Goal: Task Accomplishment & Management: Use online tool/utility

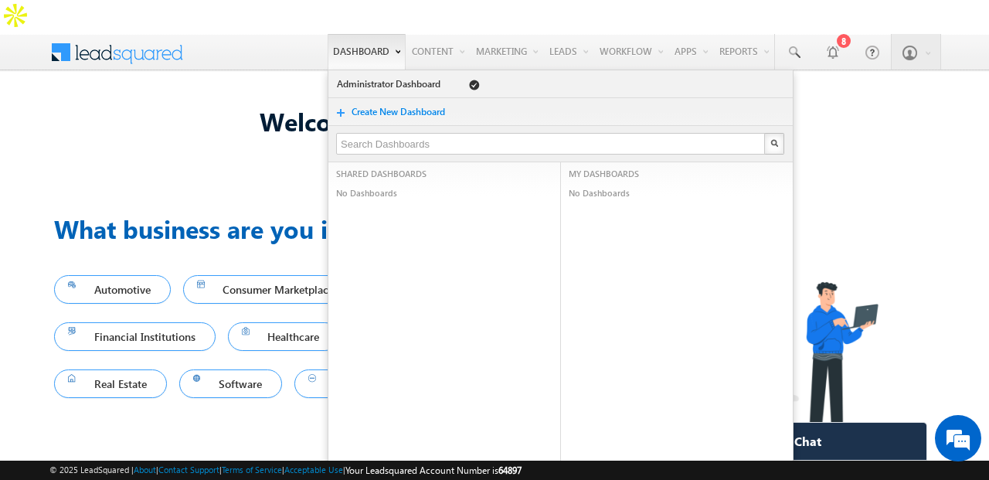
click at [372, 34] on link "Dashboard" at bounding box center [367, 52] width 78 height 36
click at [355, 76] on link "Administrator Dashboard" at bounding box center [391, 83] width 110 height 15
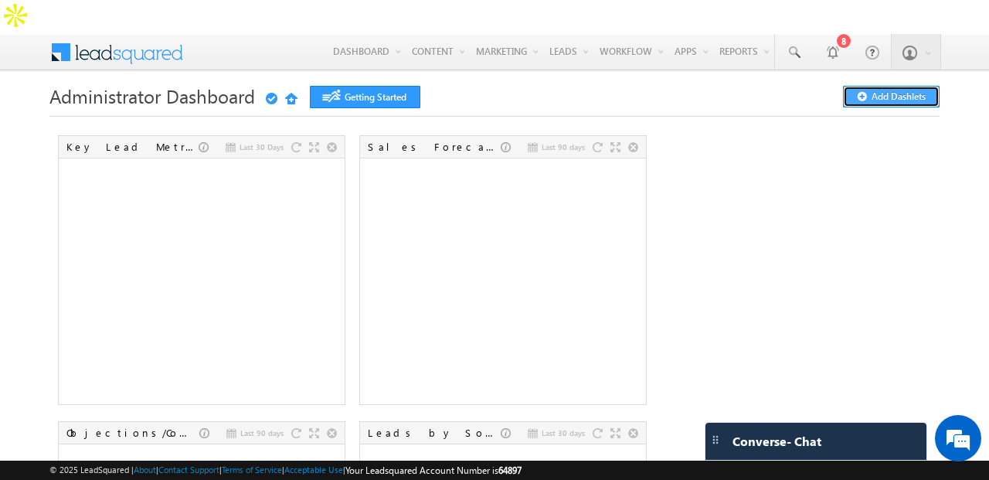
click at [870, 86] on button "Add Dashlets" at bounding box center [891, 97] width 97 height 22
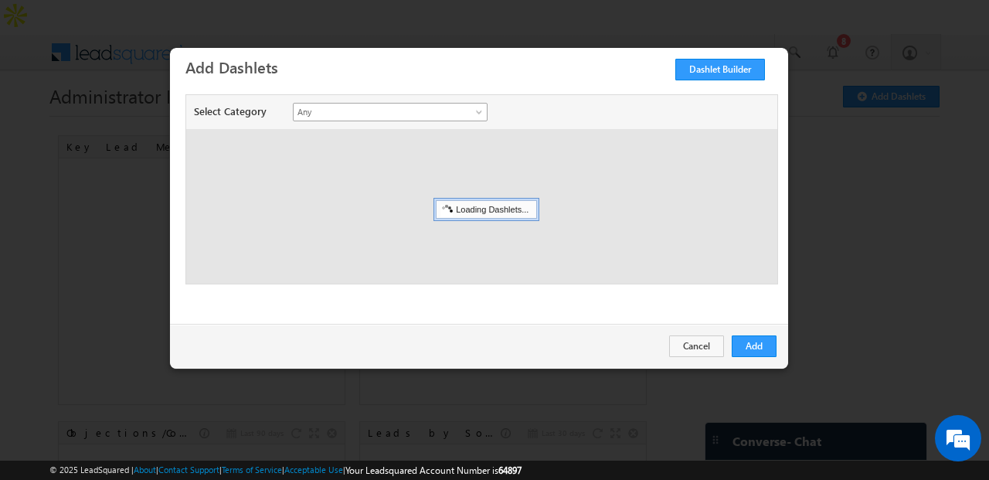
click at [399, 107] on span "Any" at bounding box center [380, 112] width 172 height 14
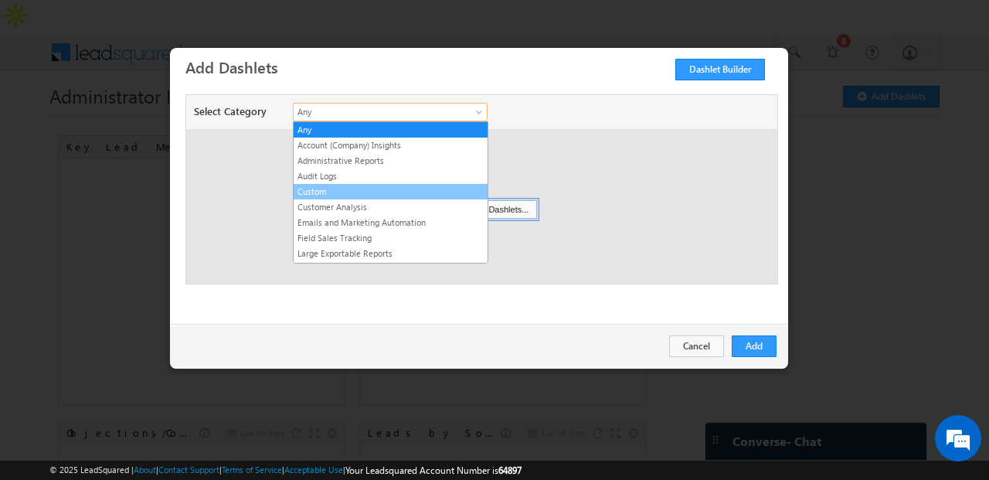
click at [415, 190] on link "Custom" at bounding box center [391, 192] width 194 height 14
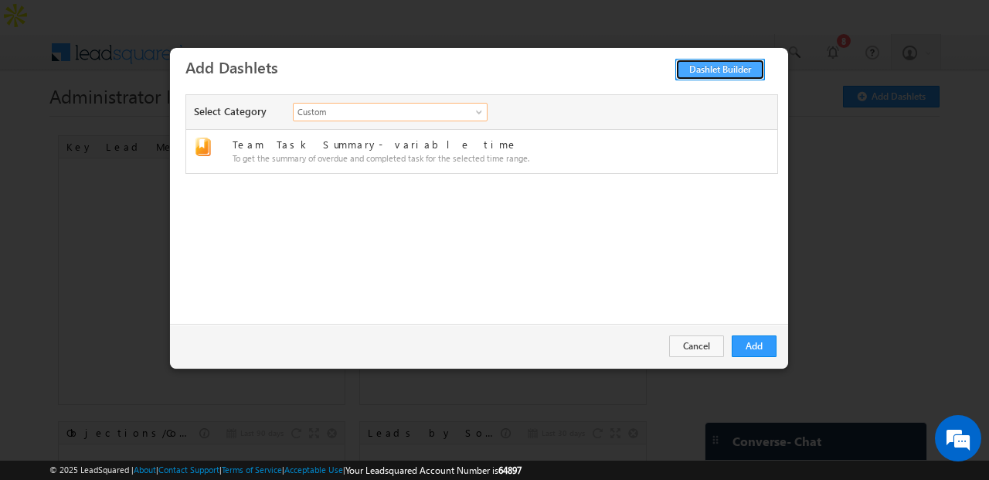
click at [735, 68] on link "Dashlet Builder" at bounding box center [720, 70] width 90 height 22
click at [703, 361] on div "Add Cancel" at bounding box center [479, 346] width 618 height 45
click at [698, 347] on button "Cancel" at bounding box center [696, 346] width 55 height 22
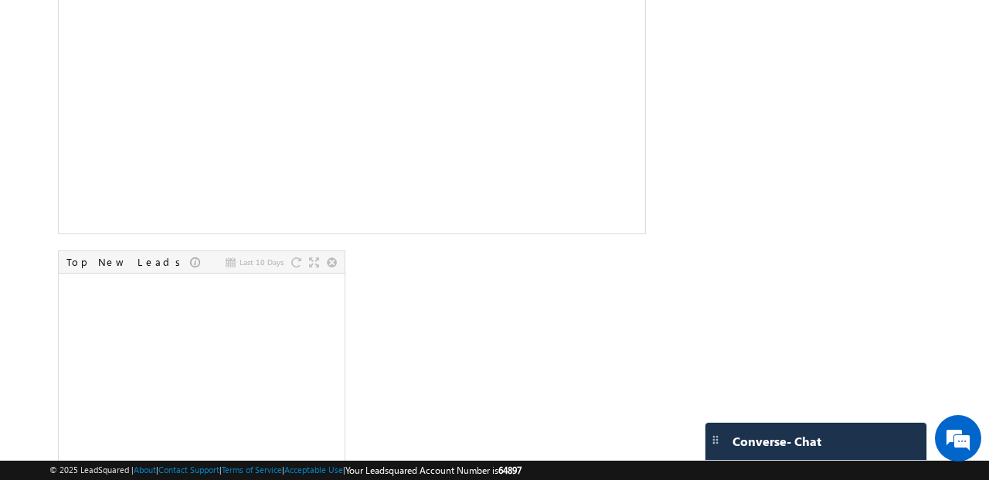
scroll to position [745, 0]
